Goal: Check status: Check status

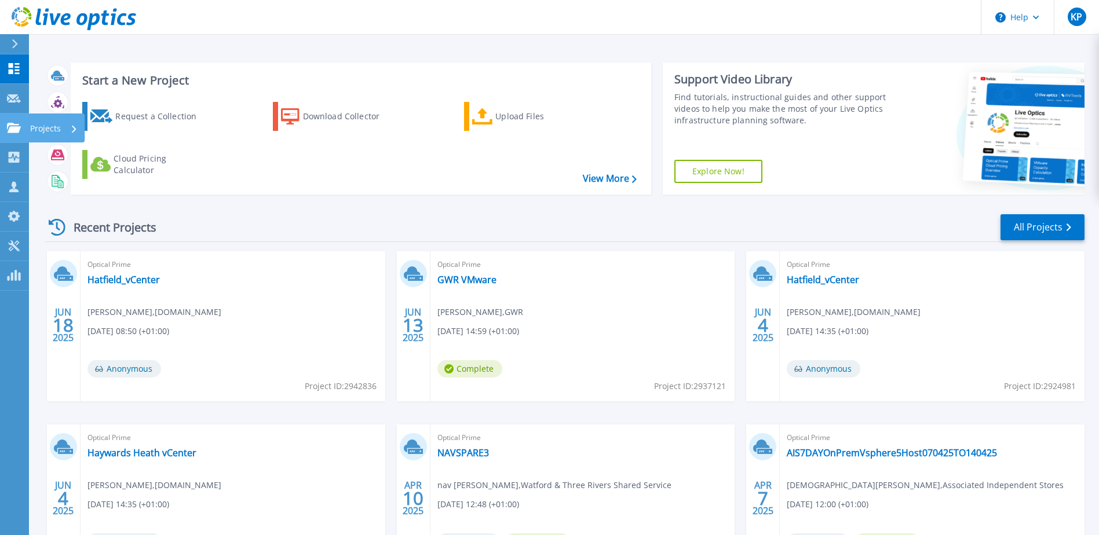
click at [53, 126] on p "Projects" at bounding box center [45, 129] width 31 height 30
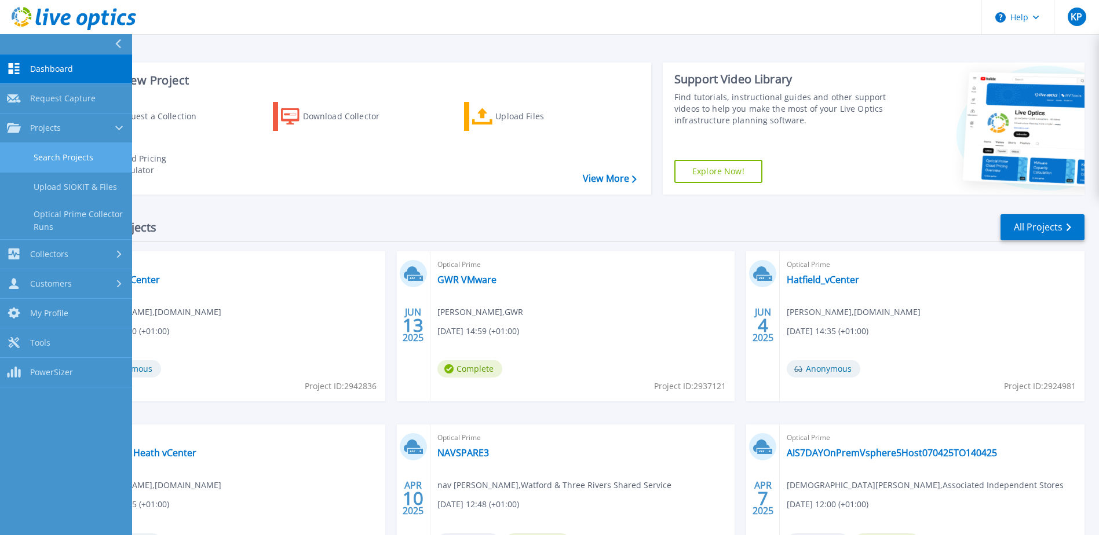
click at [89, 155] on link "Search Projects" at bounding box center [66, 158] width 132 height 30
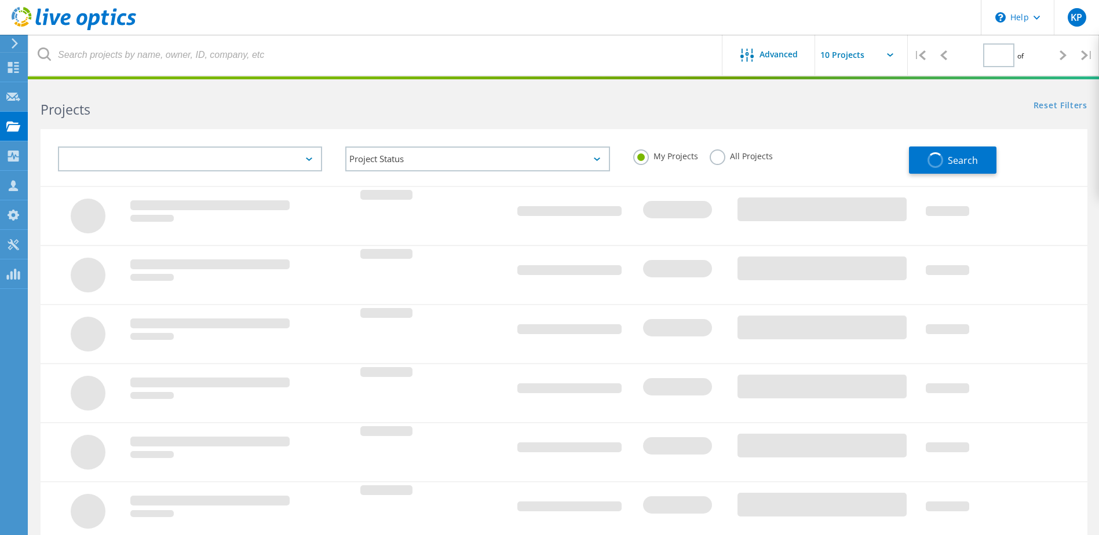
type input "1"
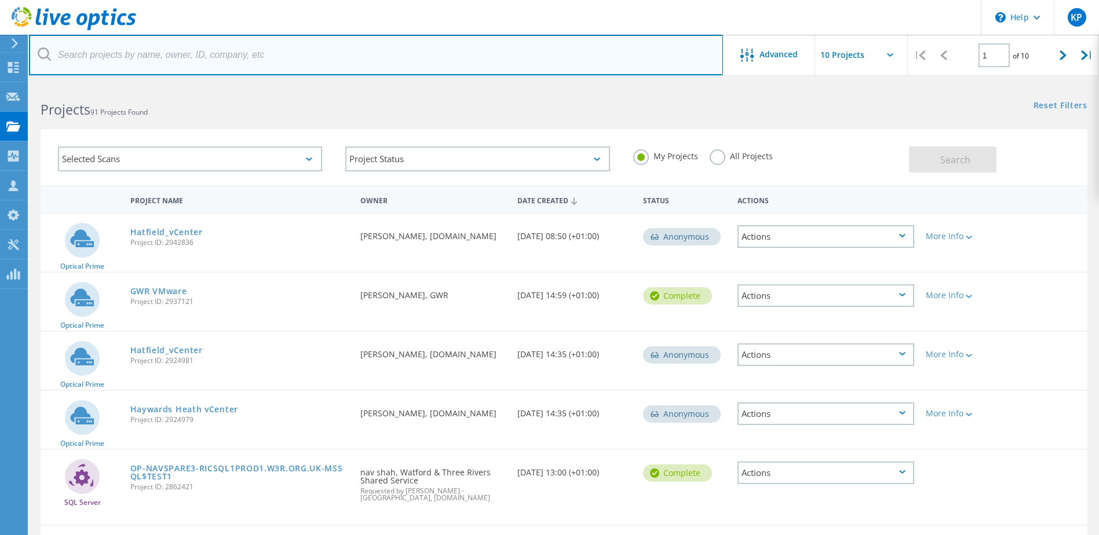
click at [140, 54] on input "text" at bounding box center [376, 55] width 694 height 41
type input "gwr"
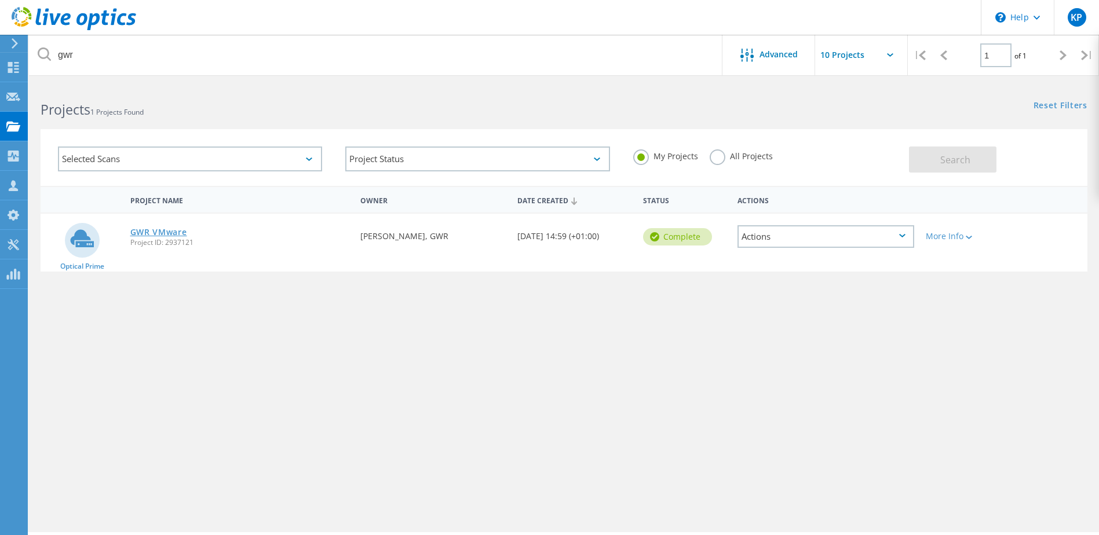
click at [167, 231] on link "GWR VMware" at bounding box center [158, 232] width 57 height 8
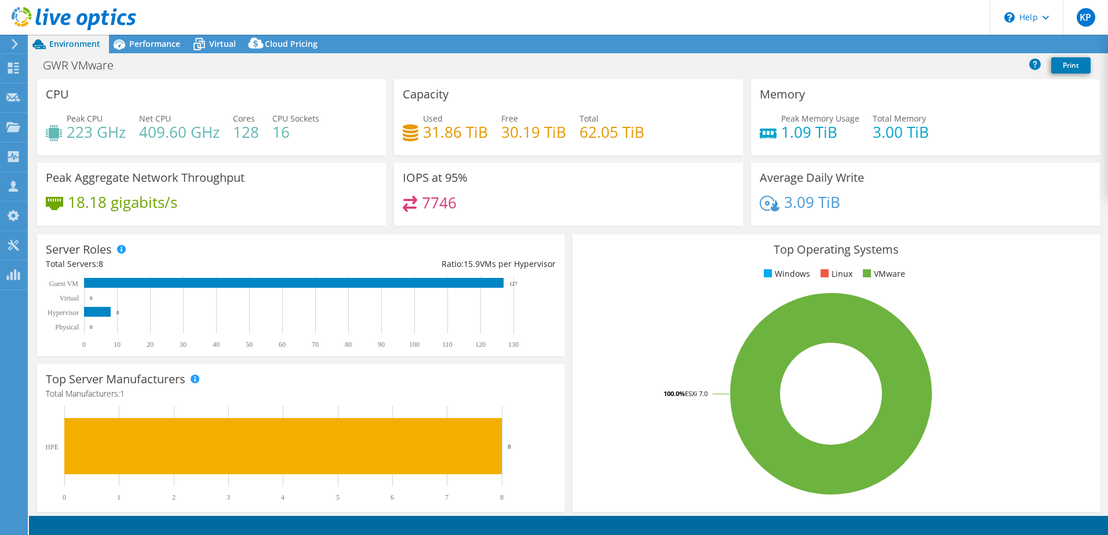
select select "EULondon"
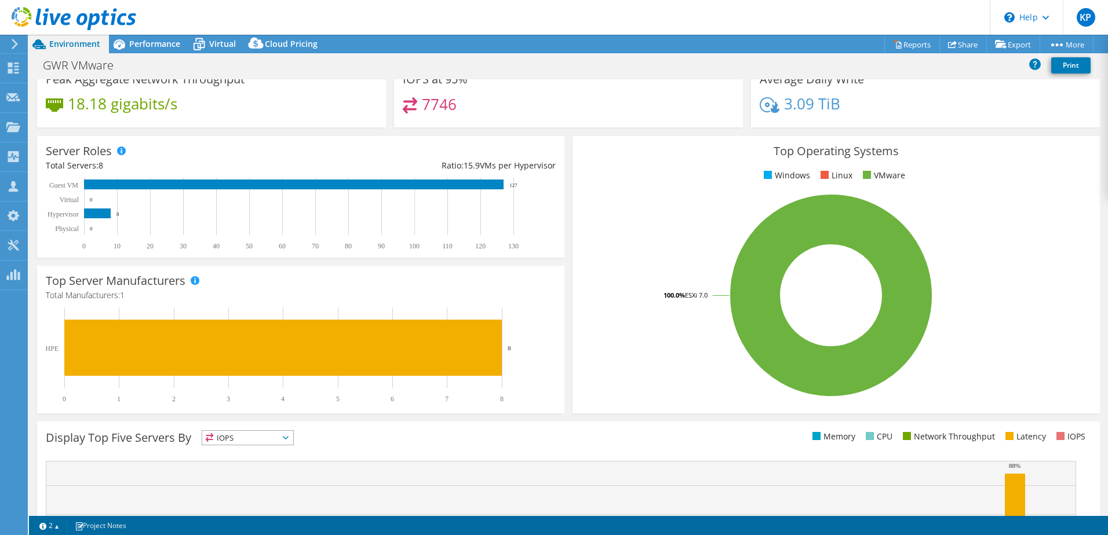
scroll to position [6, 0]
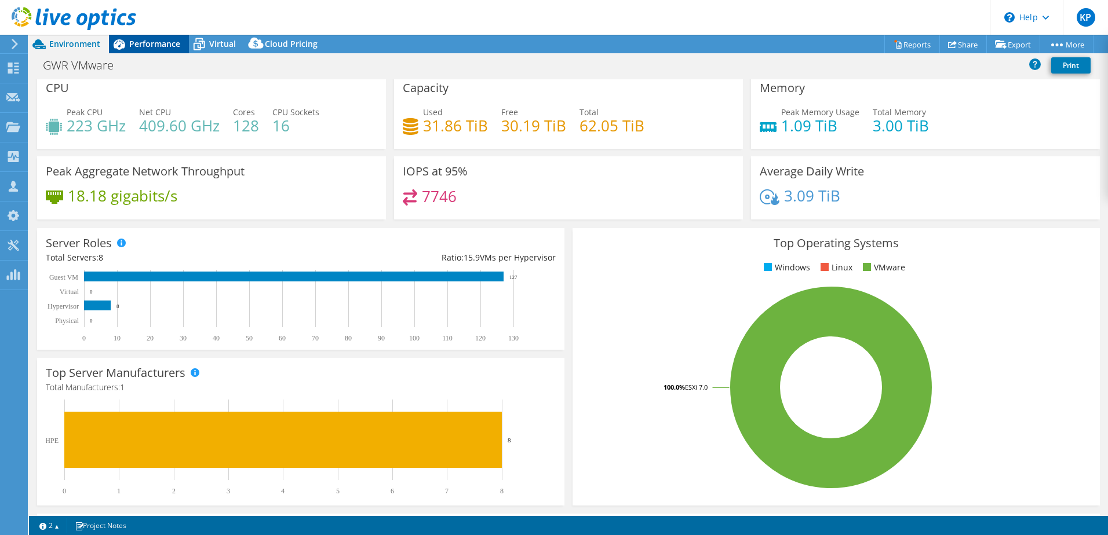
click at [151, 44] on span "Performance" at bounding box center [154, 43] width 51 height 11
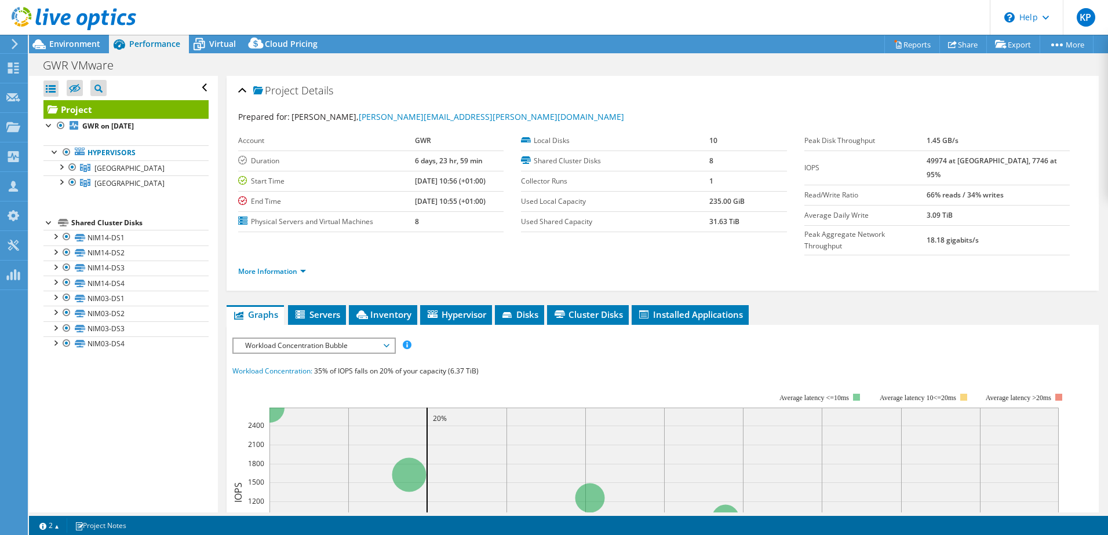
scroll to position [0, 0]
click at [302, 267] on link "More Information" at bounding box center [272, 272] width 68 height 10
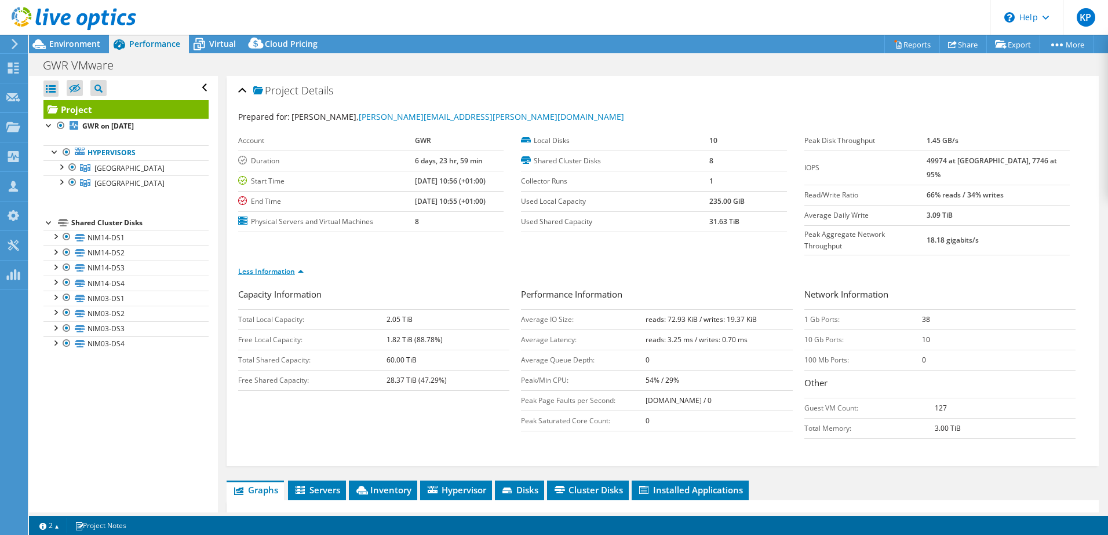
click at [294, 267] on link "Less Information" at bounding box center [270, 272] width 65 height 10
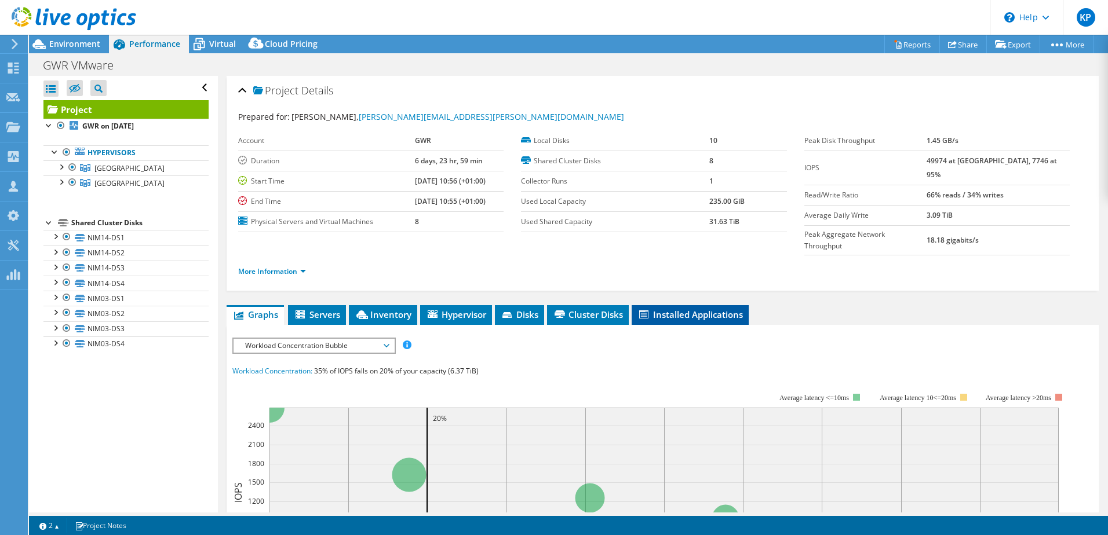
click at [667, 309] on span "Installed Applications" at bounding box center [689, 315] width 105 height 12
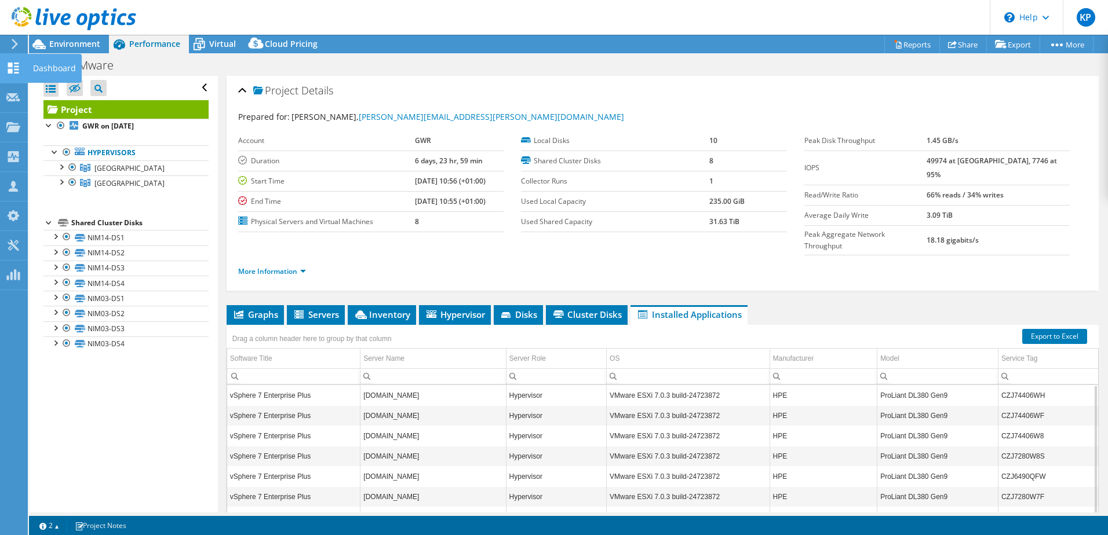
click at [14, 65] on use at bounding box center [13, 68] width 11 height 11
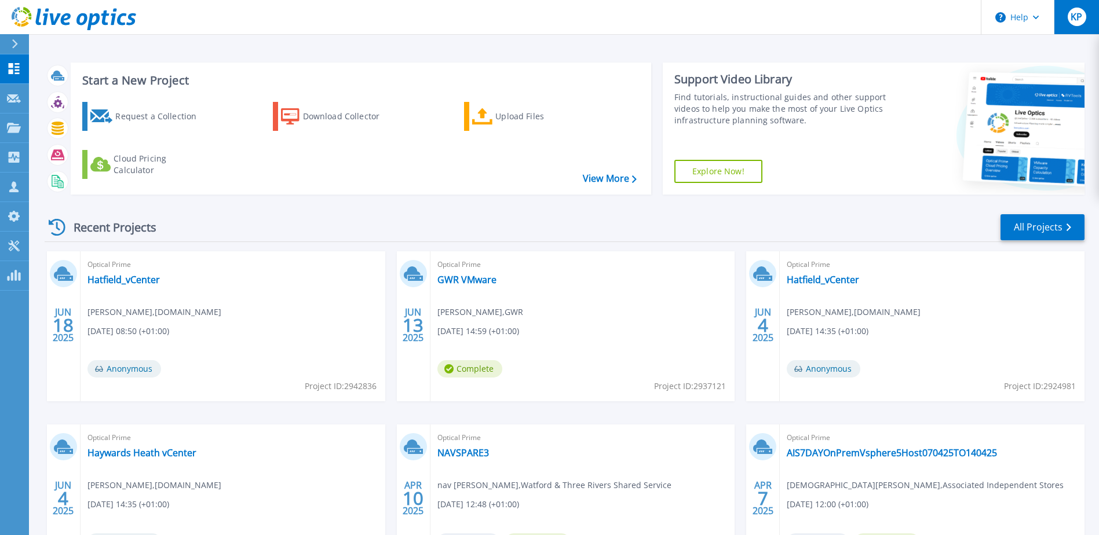
click at [1083, 24] on div "KP" at bounding box center [1077, 17] width 19 height 19
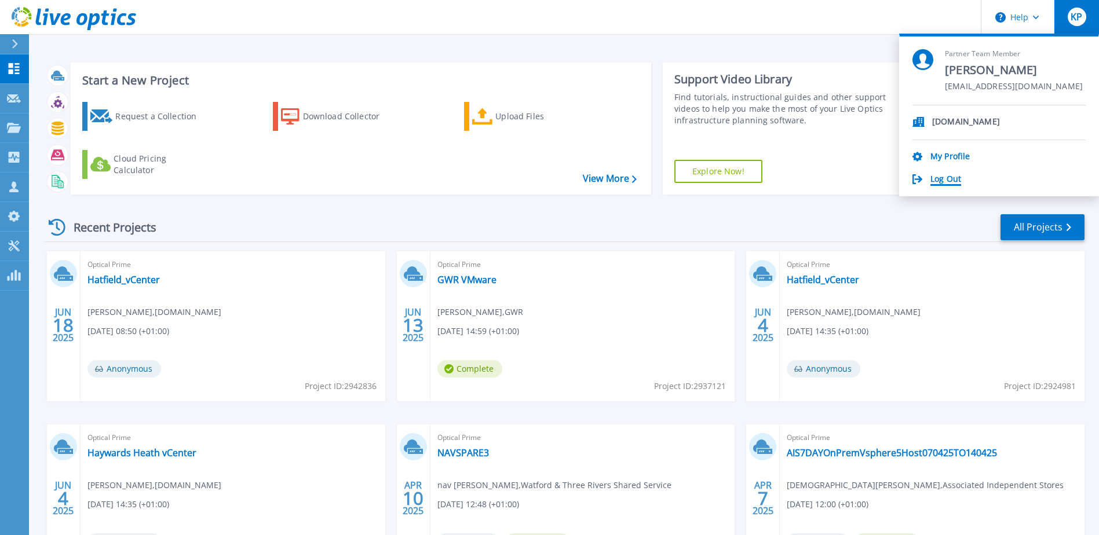
click at [943, 181] on link "Log Out" at bounding box center [946, 179] width 31 height 11
